Goal: Find specific page/section: Find specific page/section

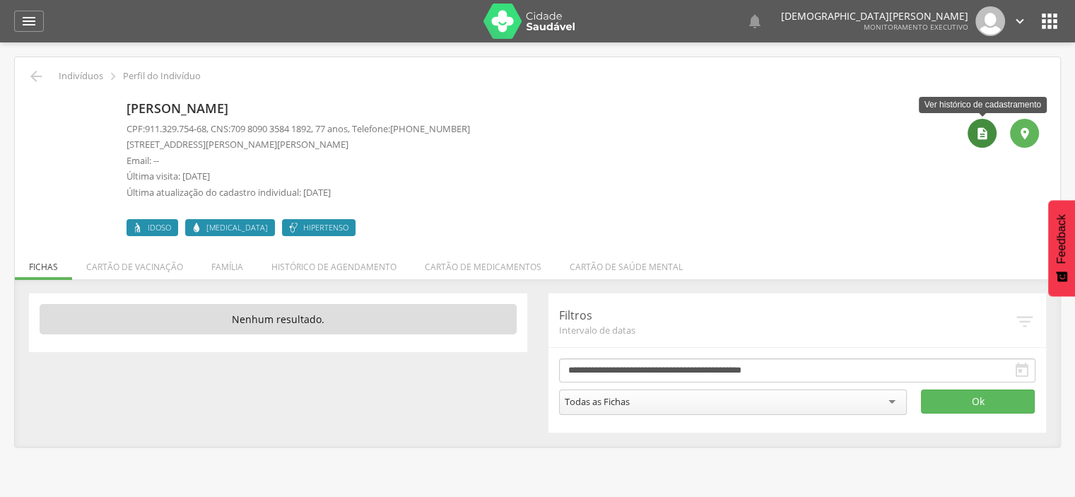
click at [983, 138] on icon "" at bounding box center [982, 133] width 14 height 14
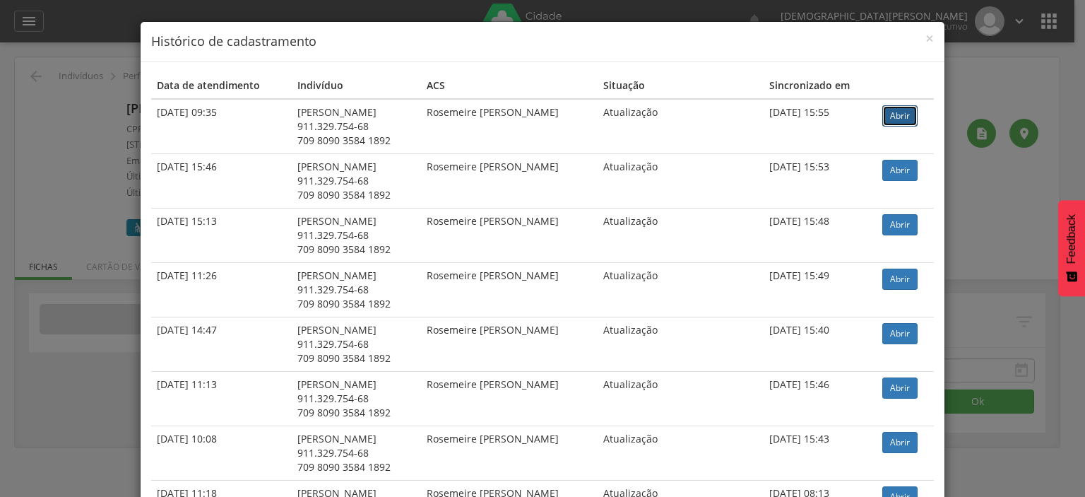
click at [890, 117] on link "Abrir" at bounding box center [899, 115] width 35 height 21
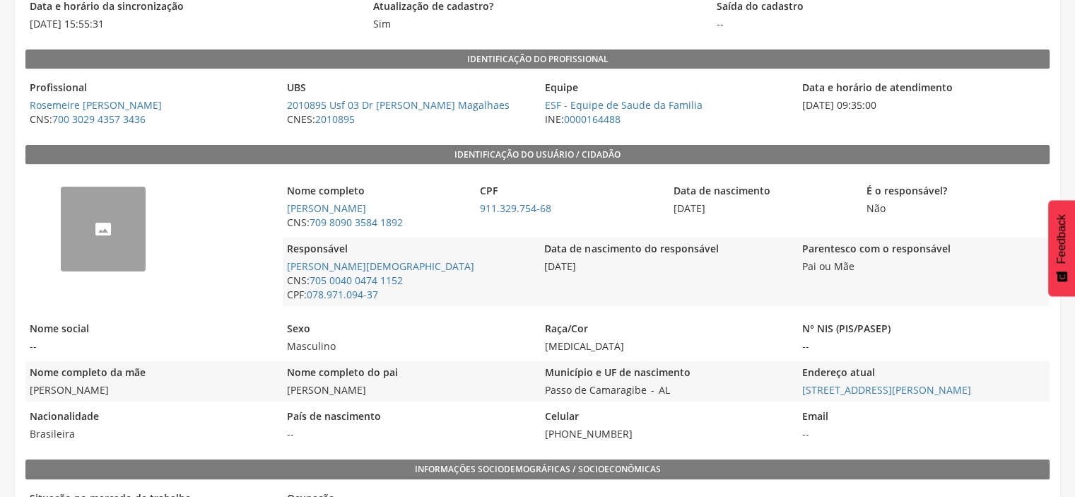
scroll to position [212, 0]
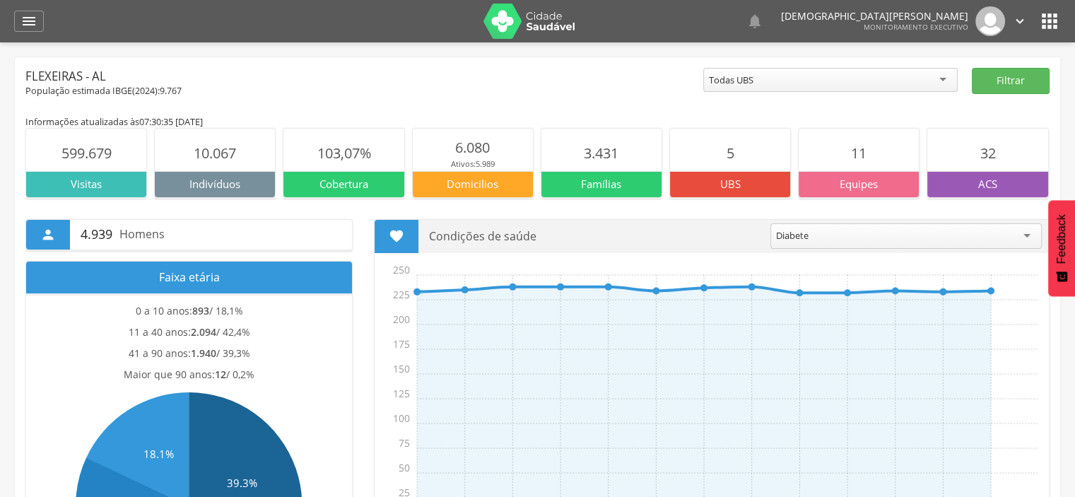
click at [1048, 23] on icon "" at bounding box center [1049, 21] width 23 height 23
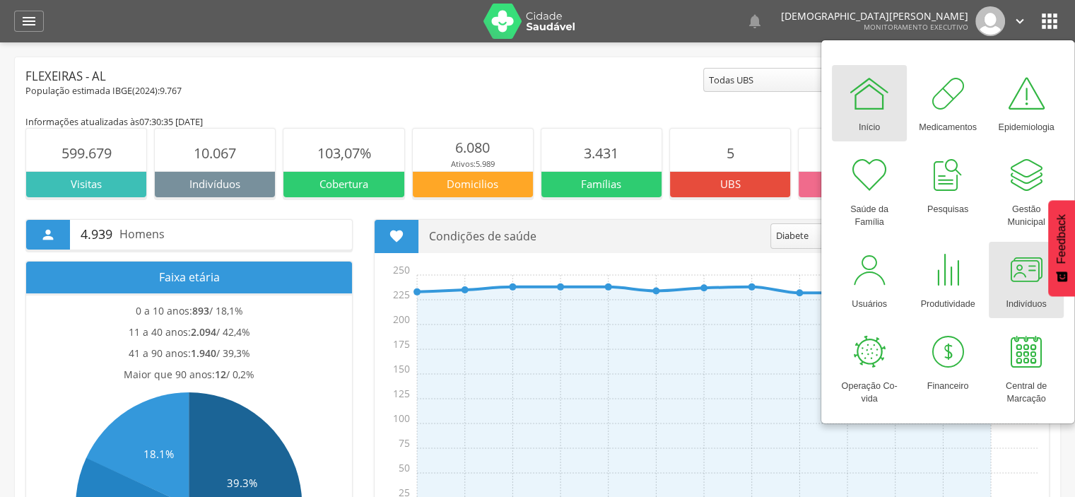
click at [1030, 271] on div at bounding box center [1026, 270] width 42 height 42
